Goal: Task Accomplishment & Management: Use online tool/utility

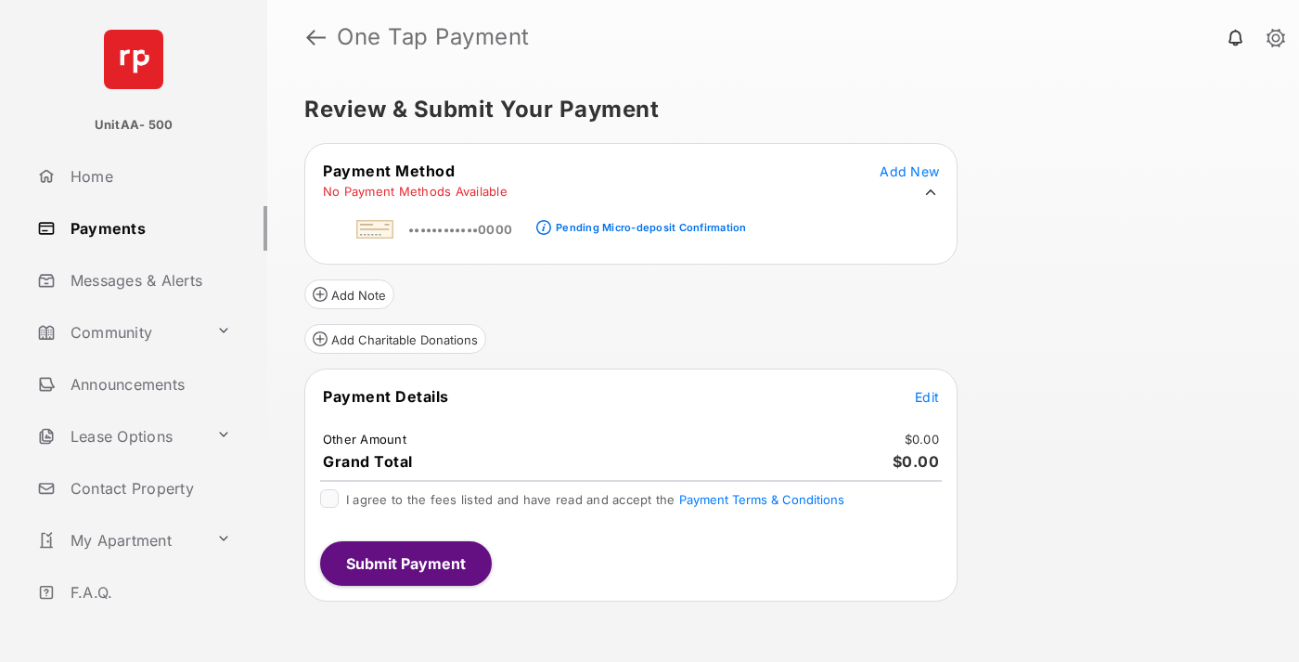
click at [648, 222] on div "Pending Micro-deposit Confirmation" at bounding box center [651, 227] width 190 height 13
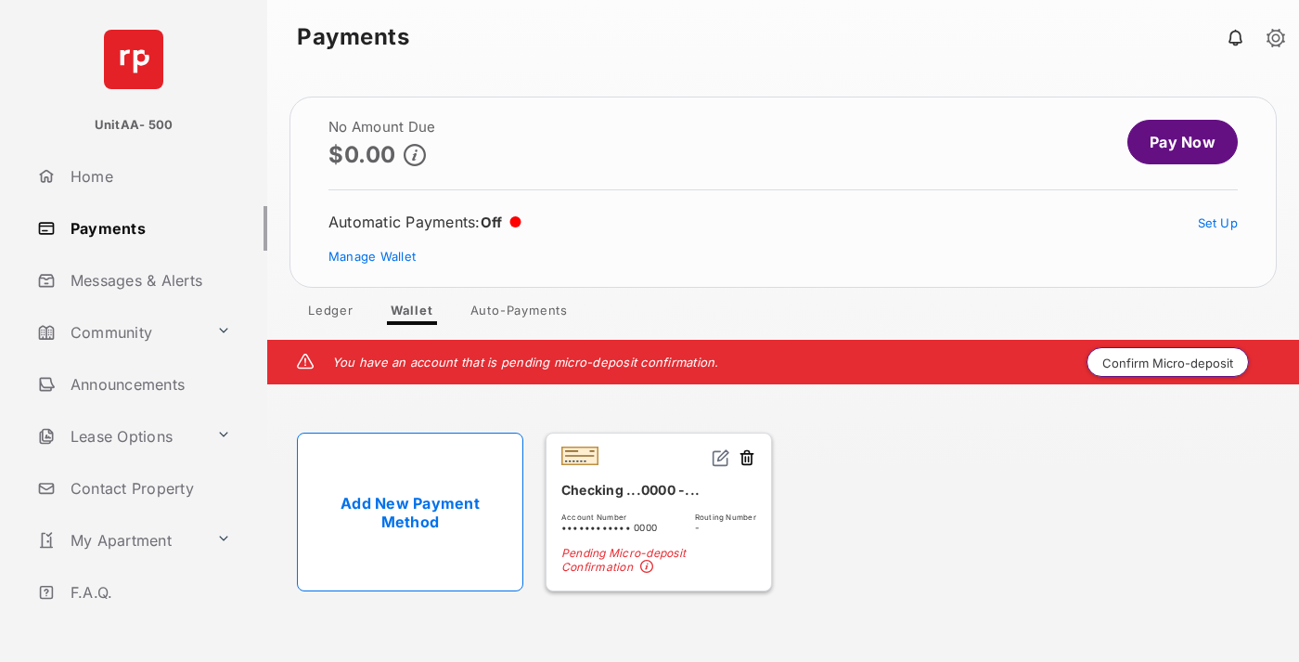
click at [1168, 362] on button "Confirm Micro-deposit" at bounding box center [1168, 362] width 162 height 30
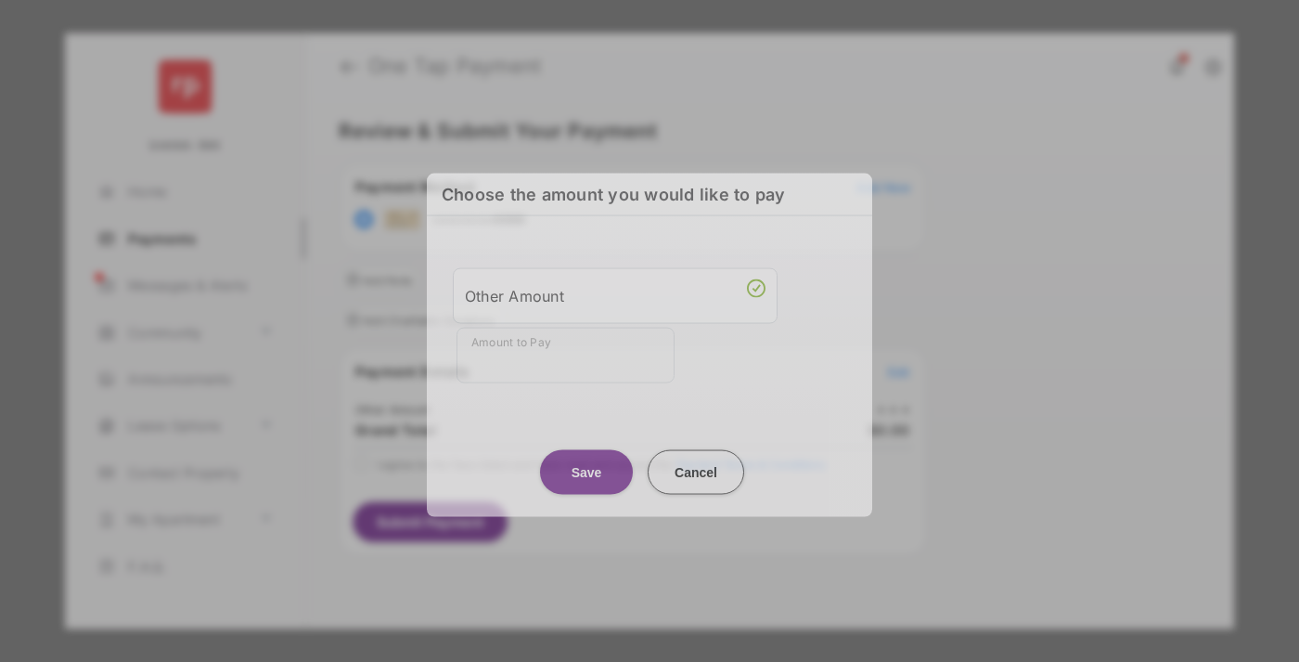
click at [615, 292] on div "Other Amount" at bounding box center [615, 295] width 301 height 32
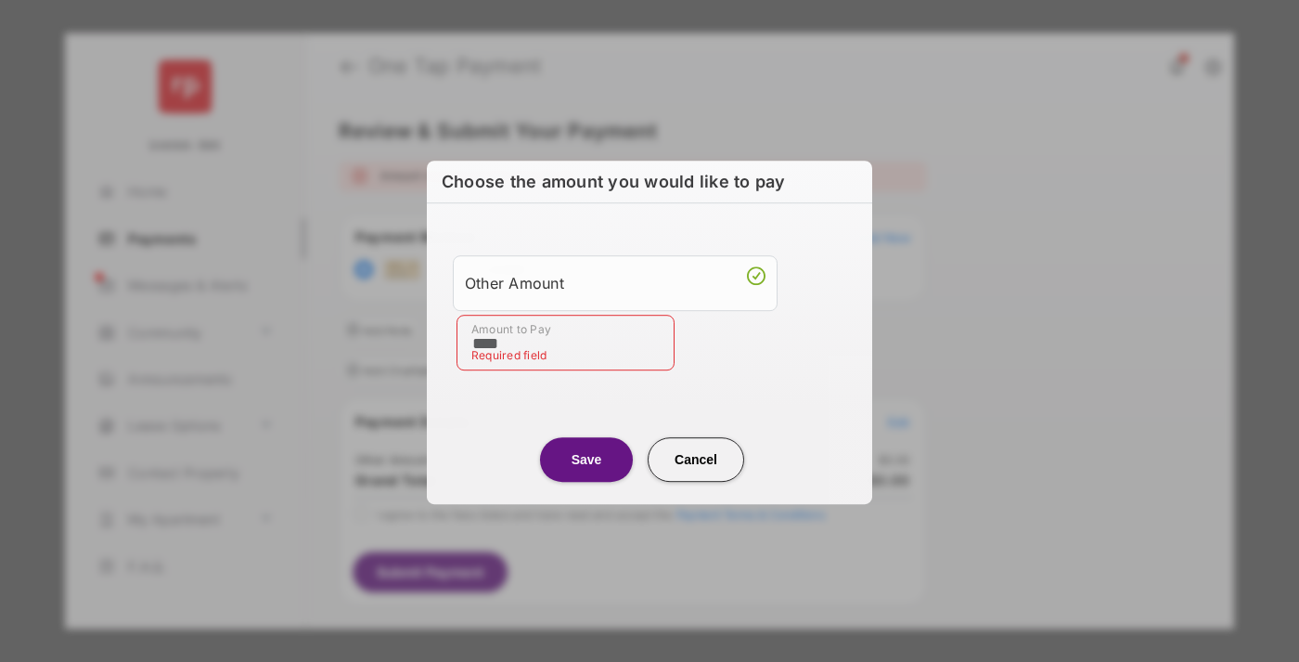
type input "****"
click at [586, 457] on button "Save" at bounding box center [586, 459] width 93 height 45
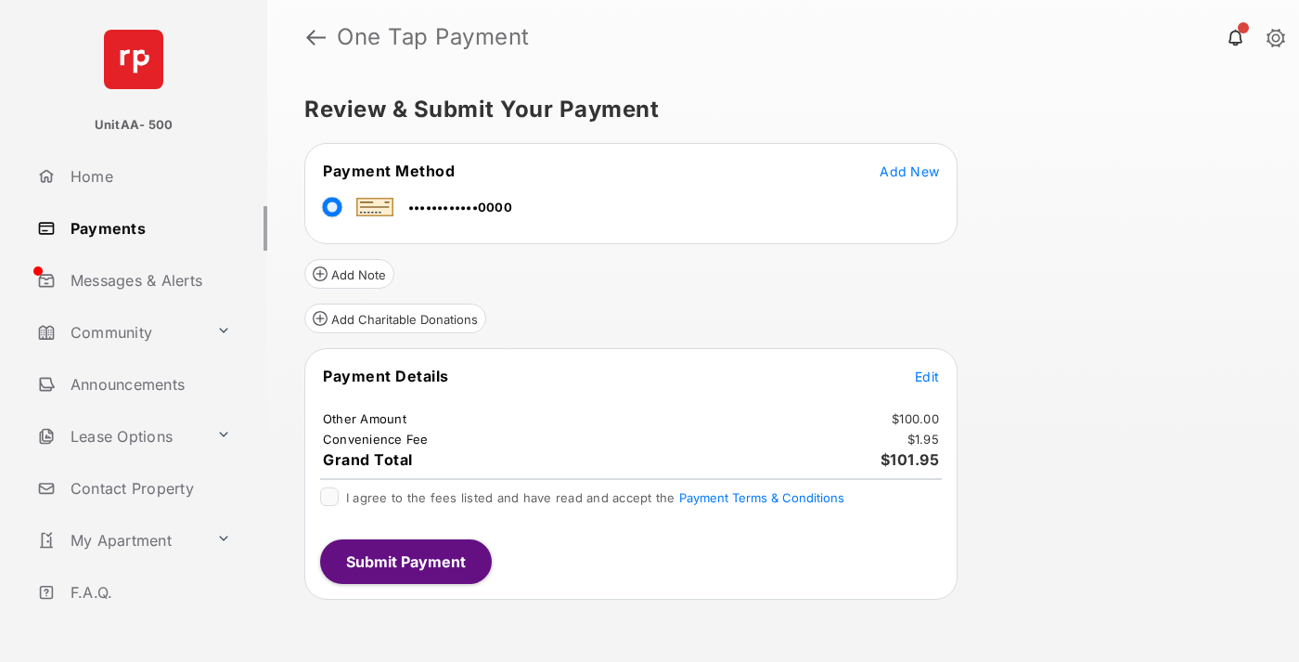
click at [927, 376] on span "Edit" at bounding box center [927, 376] width 24 height 16
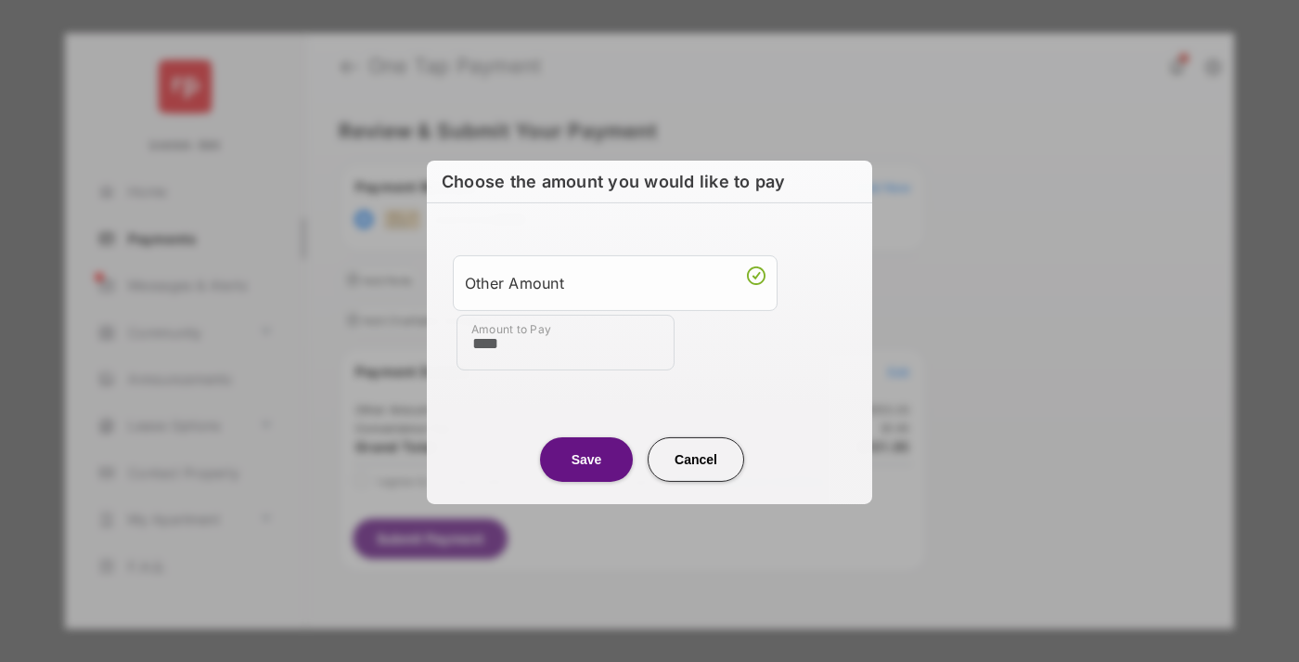
click at [586, 457] on button "Save" at bounding box center [586, 458] width 93 height 45
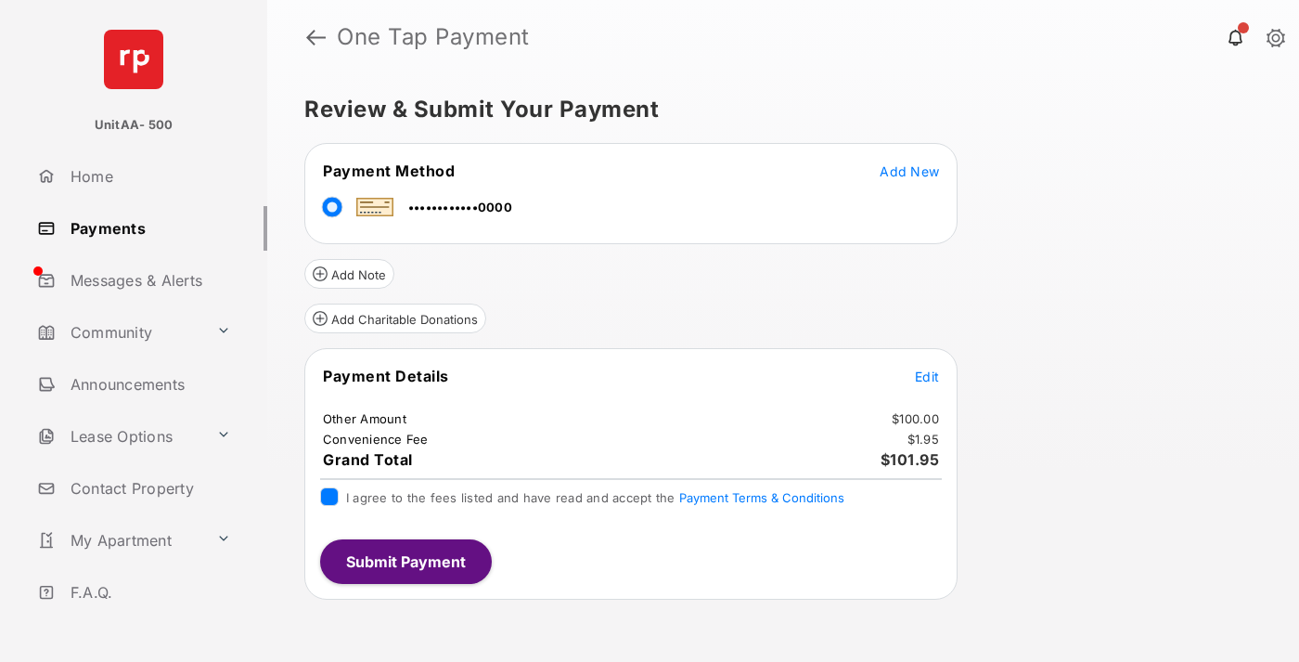
click at [405, 560] on button "Submit Payment" at bounding box center [406, 561] width 172 height 45
